Goal: Task Accomplishment & Management: Use online tool/utility

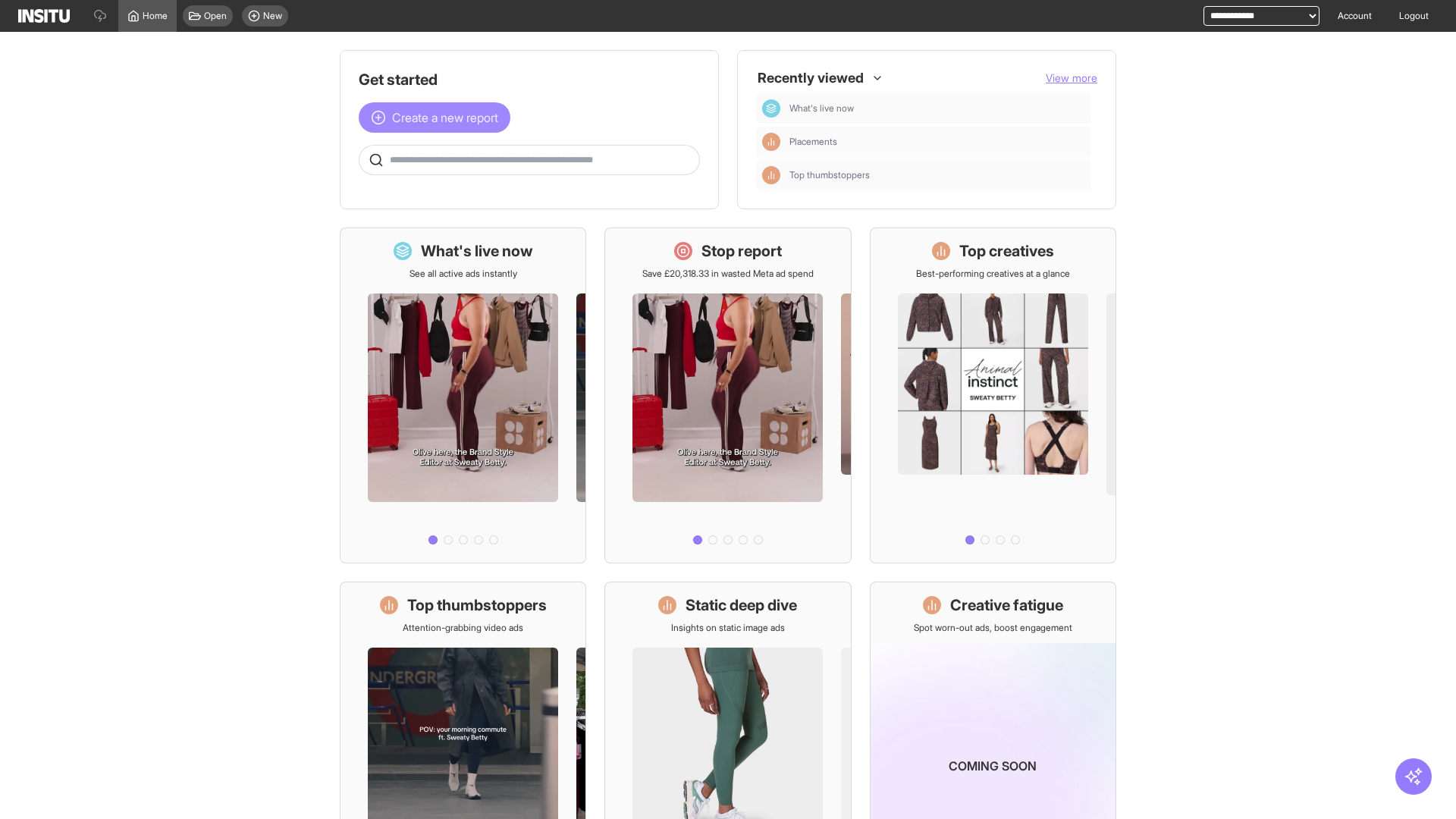
click at [438, 118] on span "Create a new report" at bounding box center [445, 117] width 106 height 18
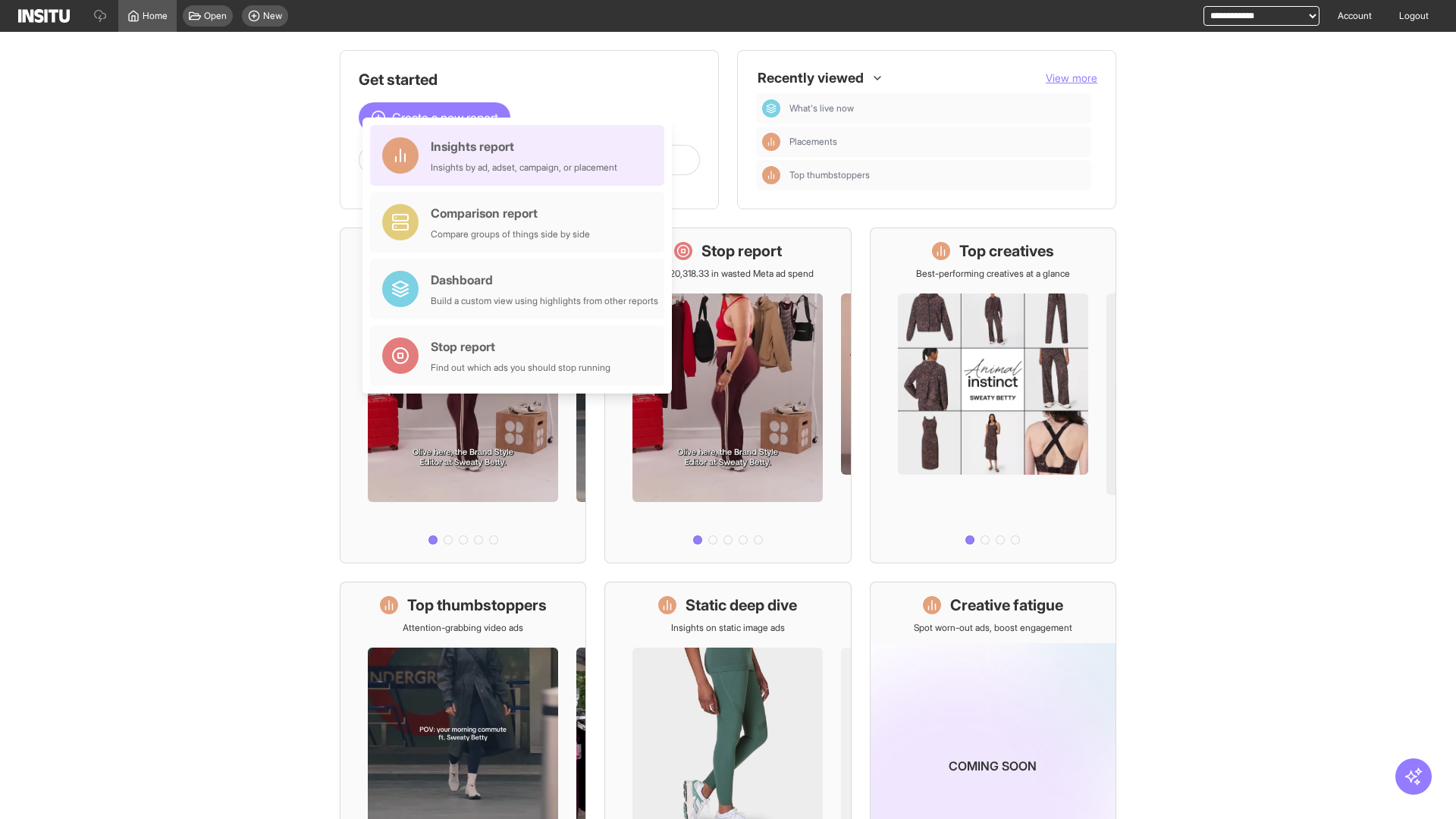
click at [520, 155] on div "Insights report Insights by ad, adset, campaign, or placement" at bounding box center [523, 155] width 187 height 36
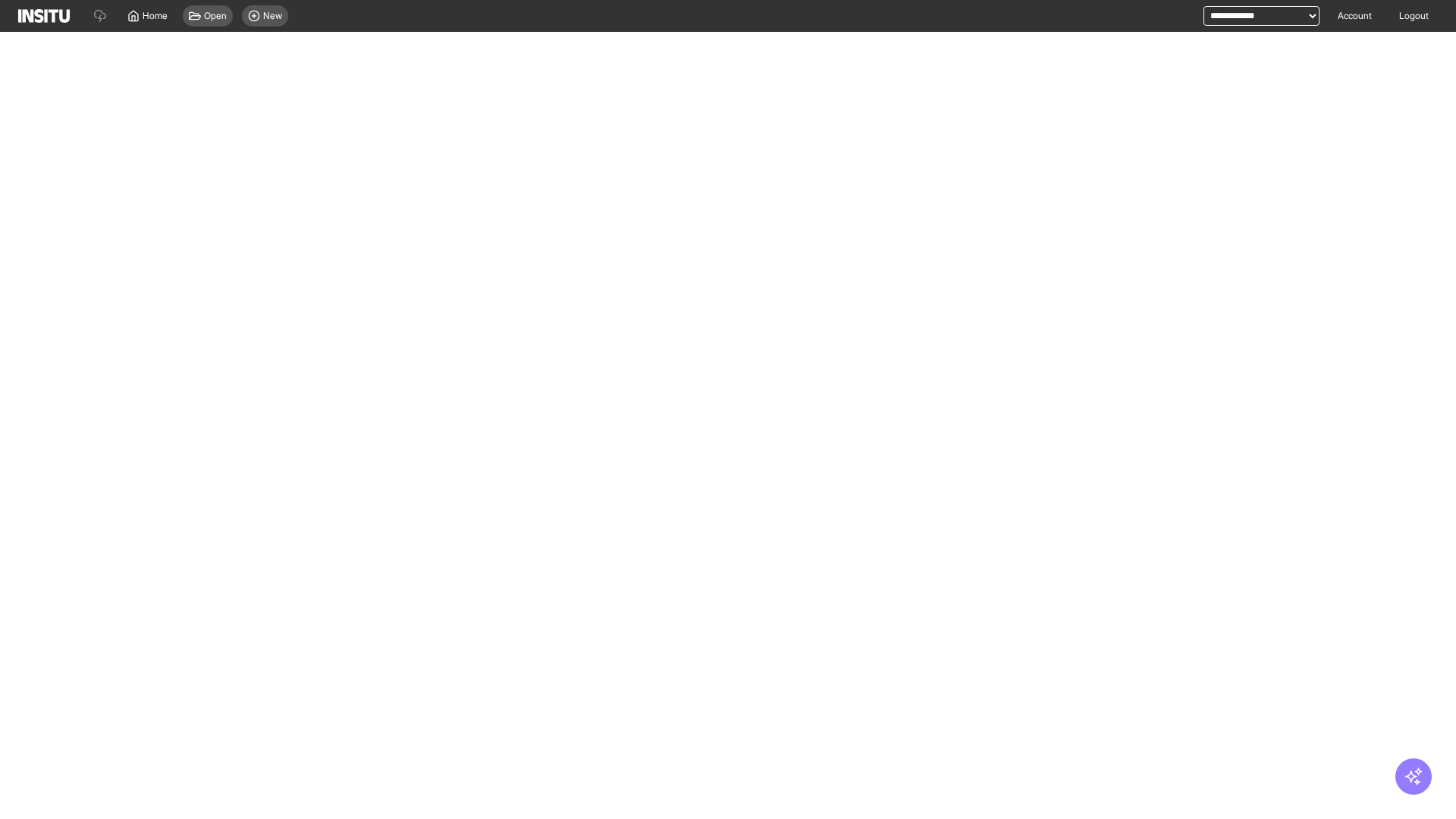
select select "**"
